Goal: Transaction & Acquisition: Purchase product/service

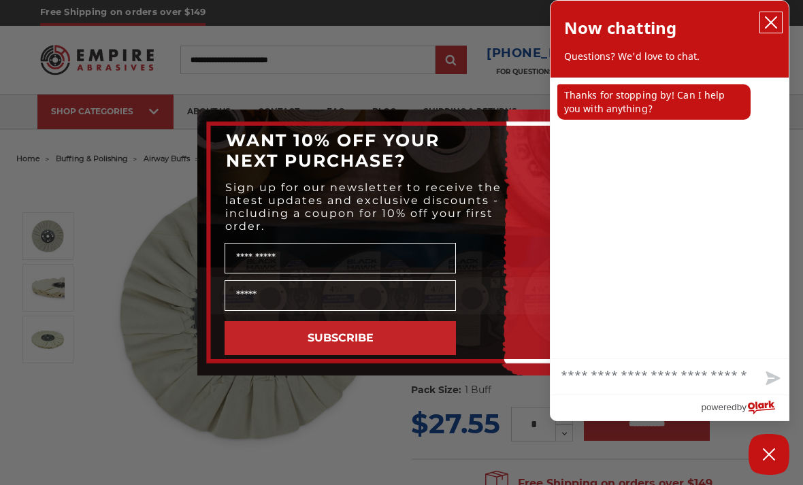
click at [762, 31] on button "close chatbox" at bounding box center [771, 22] width 22 height 20
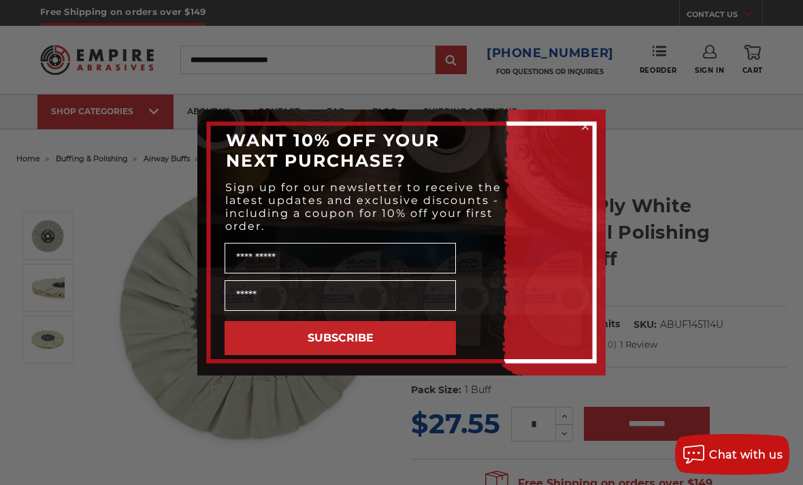
click at [600, 125] on form "WANT 10% OFF YOUR NEXT PURCHASE? Sign up for our newsletter to receive the late…" at bounding box center [401, 243] width 408 height 266
click at [589, 129] on icon "Close dialog" at bounding box center [585, 127] width 14 height 14
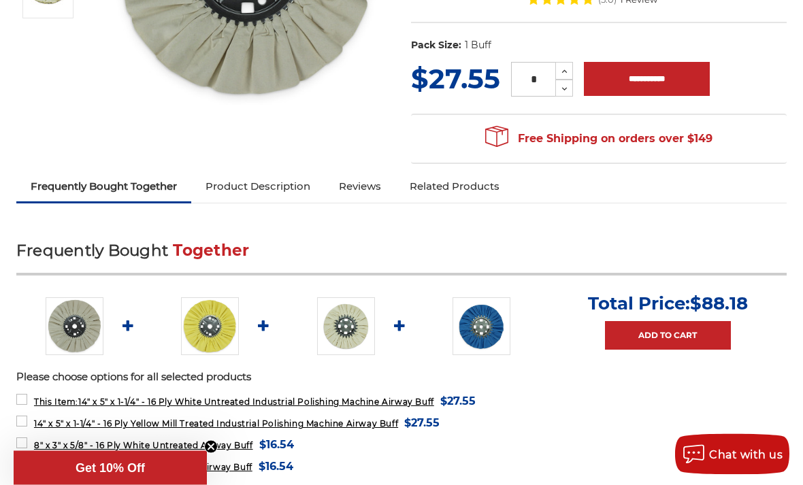
scroll to position [345, 0]
click at [761, 140] on div "Free Shipping on orders over $149 Congratulations! Your order qualifies for FRE…" at bounding box center [599, 139] width 376 height 50
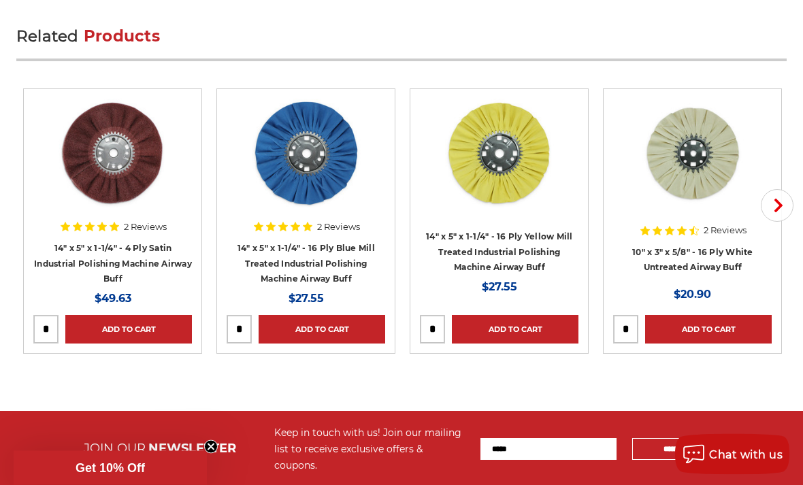
scroll to position [2233, 0]
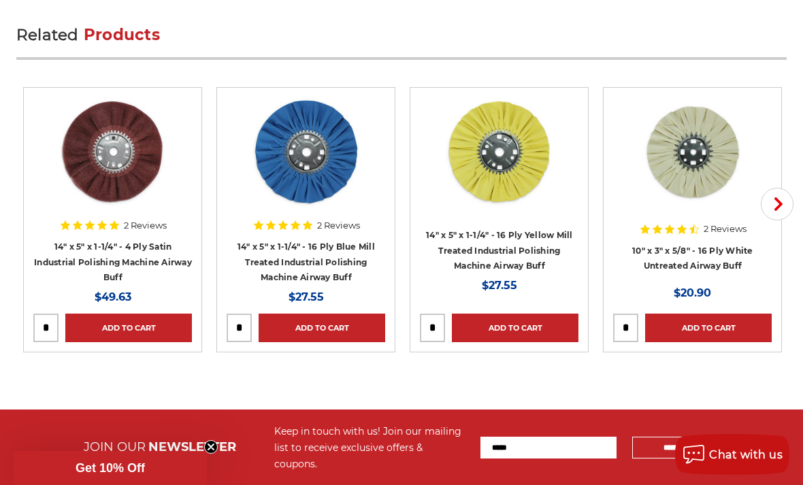
click at [93, 168] on img at bounding box center [113, 151] width 109 height 109
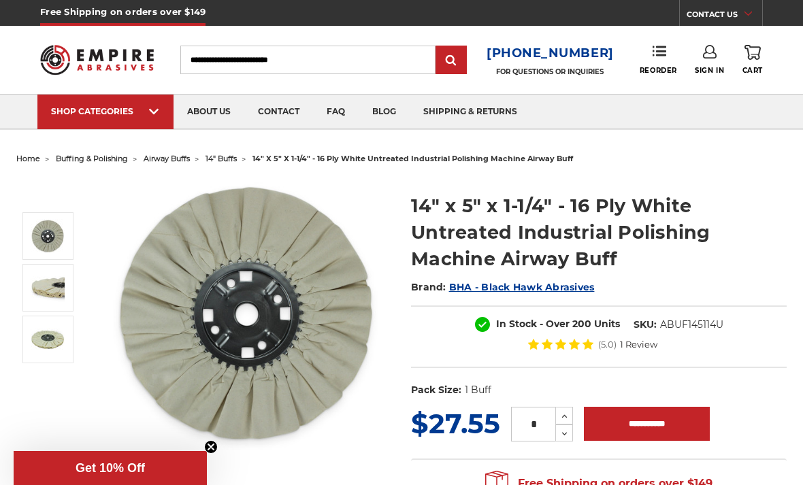
scroll to position [2225, 0]
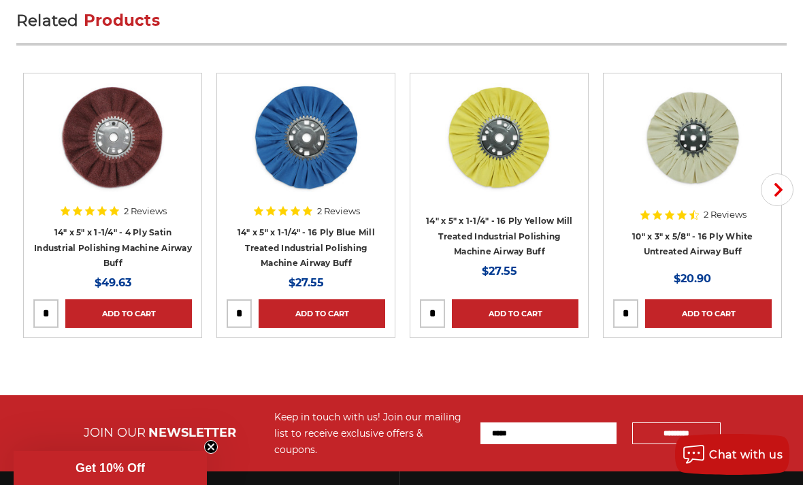
click at [768, 27] on h2 "Related Products" at bounding box center [401, 29] width 770 height 33
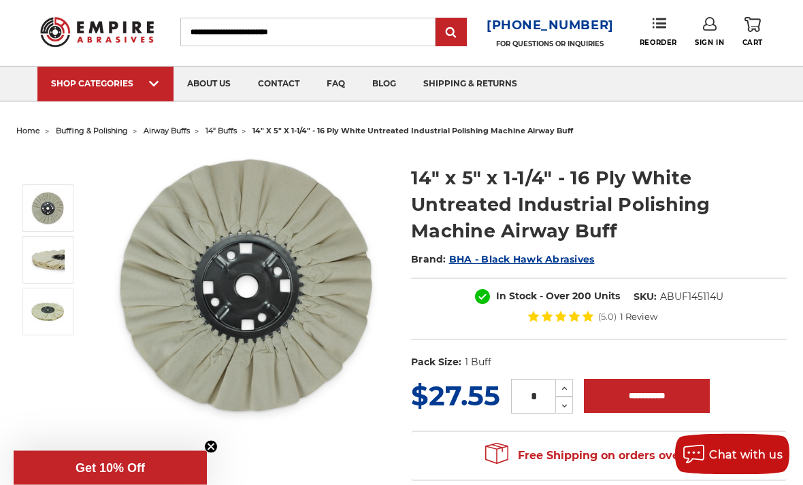
scroll to position [0, 0]
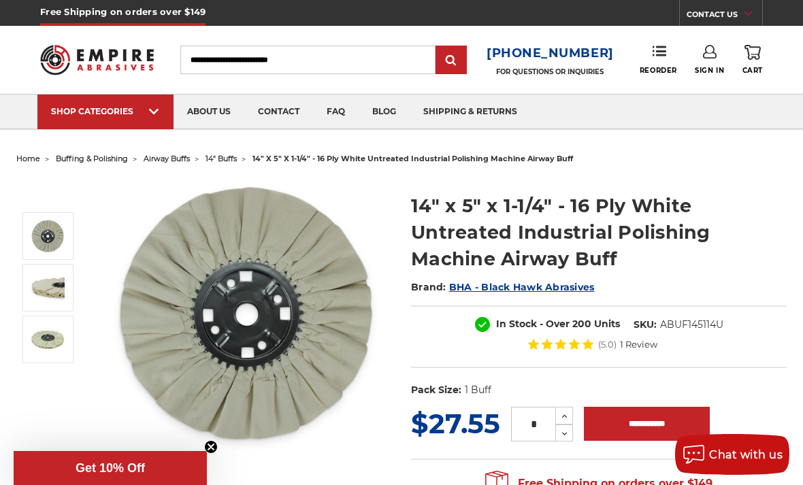
click at [62, 289] on img at bounding box center [48, 288] width 34 height 34
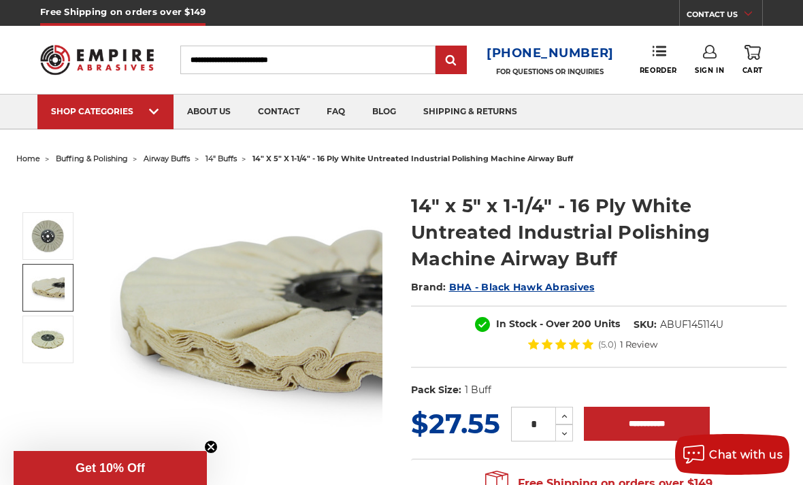
click at [60, 225] on img at bounding box center [48, 236] width 34 height 34
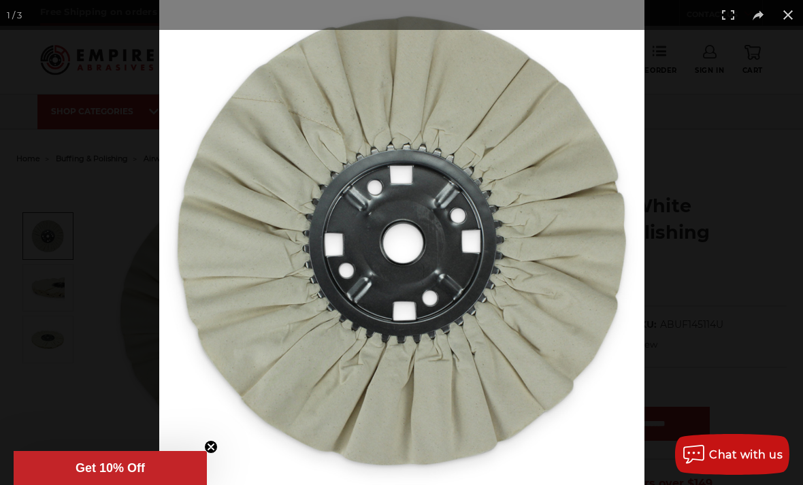
click at [794, 7] on button at bounding box center [788, 15] width 30 height 30
